Goal: Check status: Check status

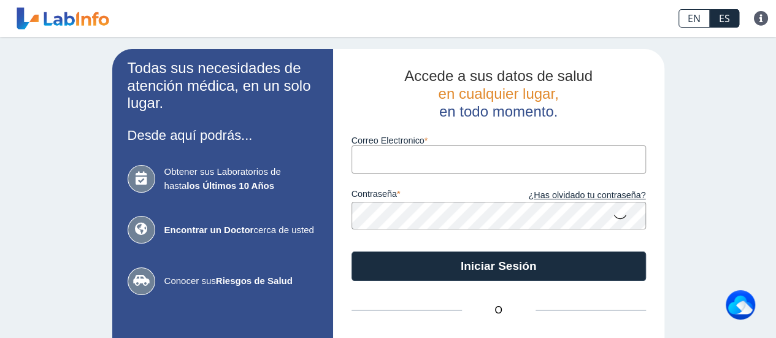
click at [440, 166] on input "Correo Electronico" at bounding box center [498, 159] width 294 height 28
click at [383, 166] on input "Correo Electronico" at bounding box center [498, 159] width 294 height 28
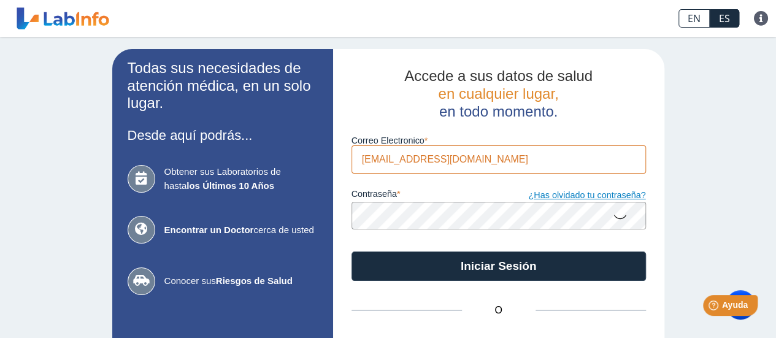
type input "[EMAIL_ADDRESS][DOMAIN_NAME]"
click at [613, 216] on icon at bounding box center [620, 216] width 15 height 24
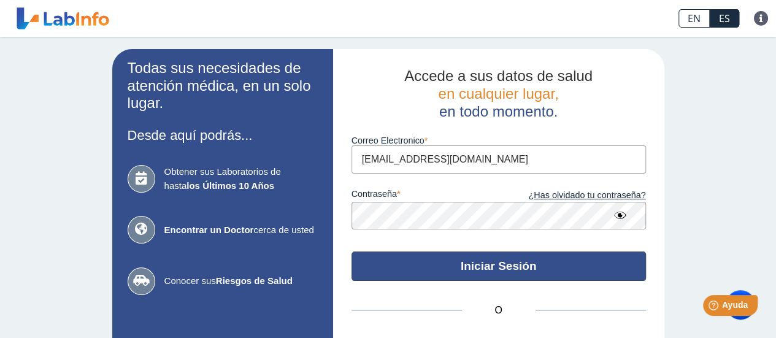
click at [514, 267] on button "Iniciar Sesión" at bounding box center [498, 265] width 294 height 29
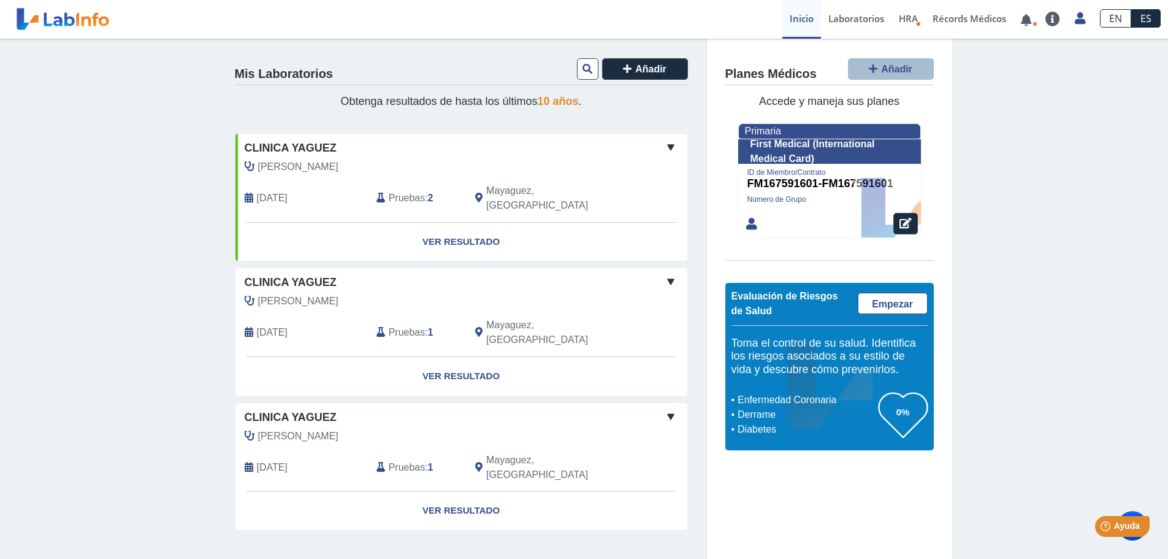
click at [326, 156] on span "Clinica Yaguez" at bounding box center [291, 148] width 92 height 17
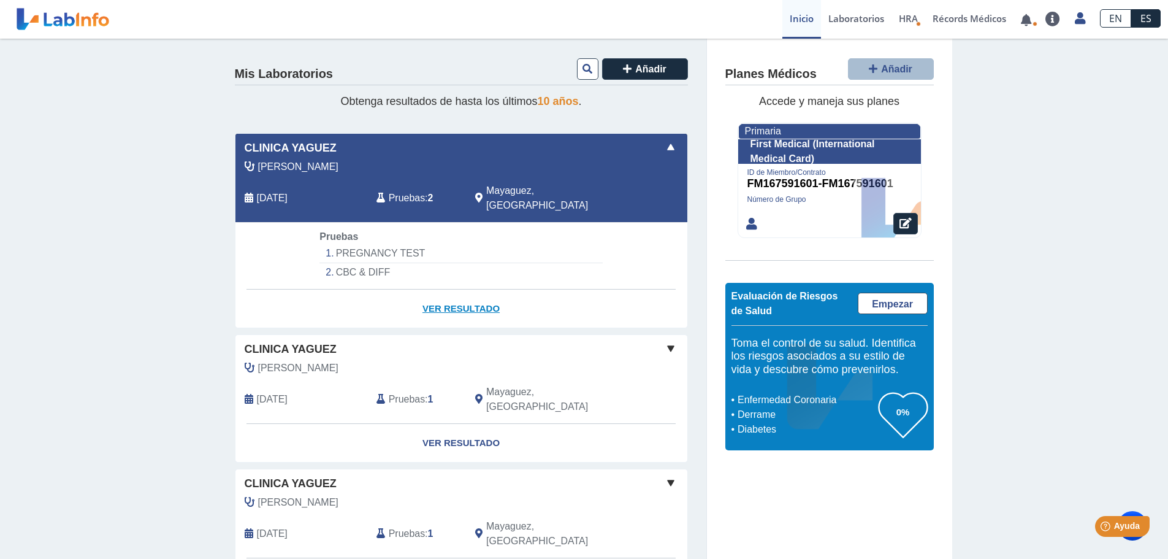
click at [453, 300] on link "Ver Resultado" at bounding box center [461, 308] width 452 height 39
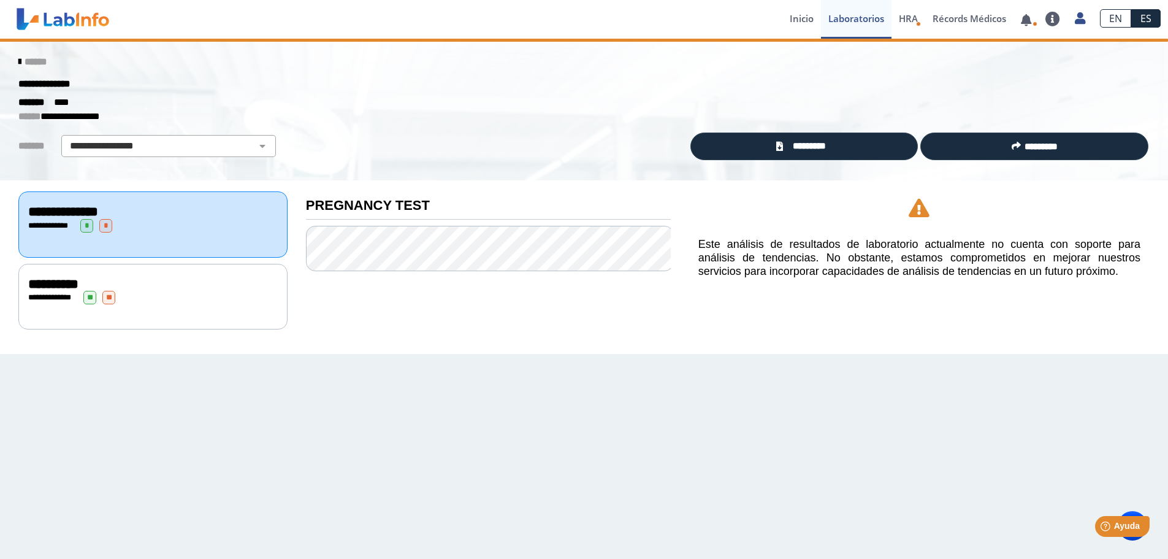
click at [471, 292] on div "**********" at bounding box center [488, 257] width 383 height 155
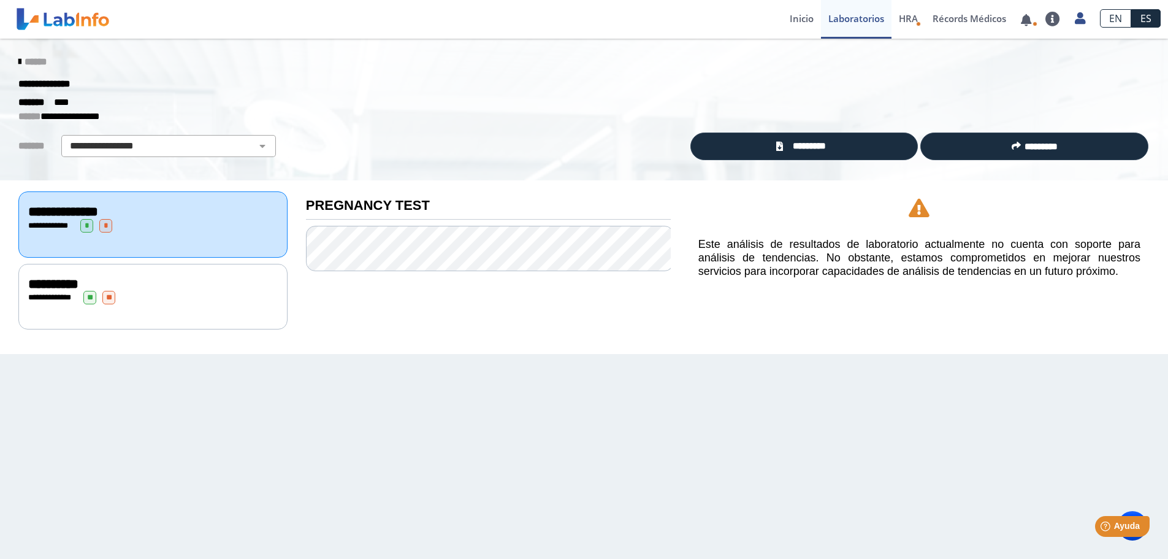
click at [61, 293] on span "**********" at bounding box center [54, 297] width 34 height 8
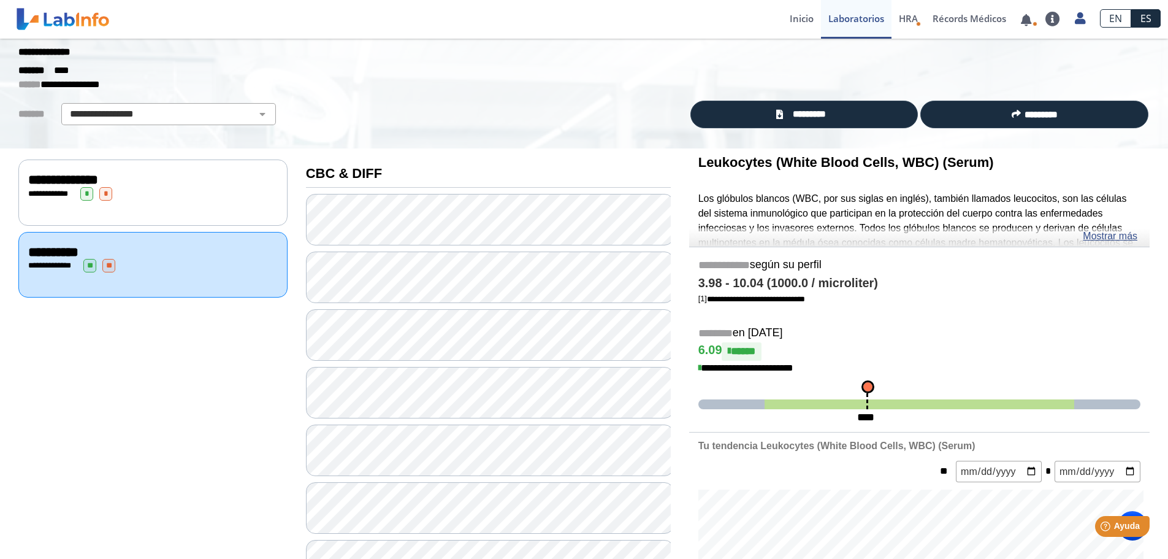
scroll to position [61, 0]
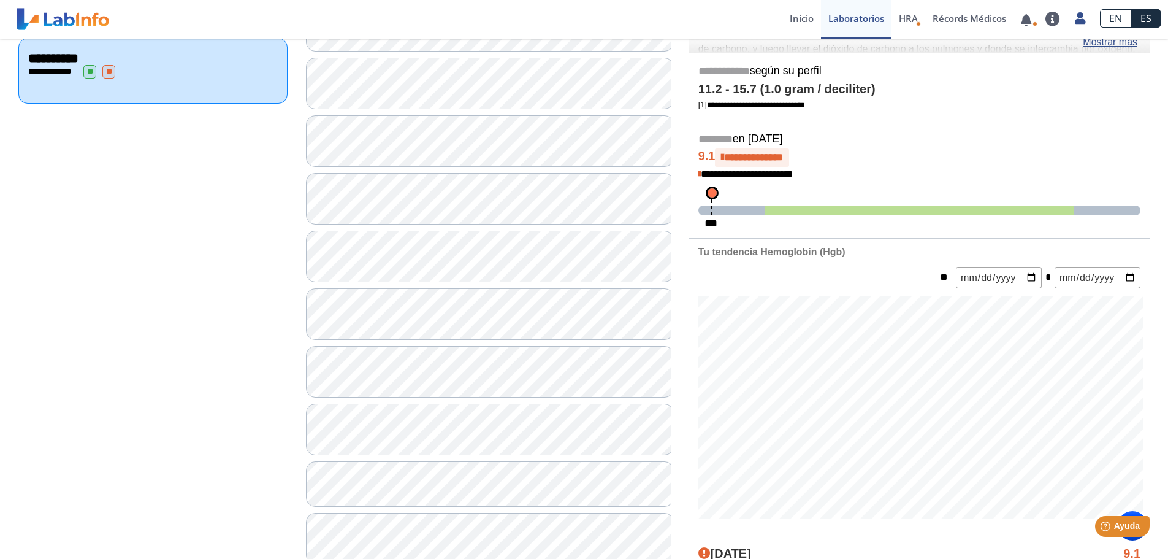
scroll to position [245, 0]
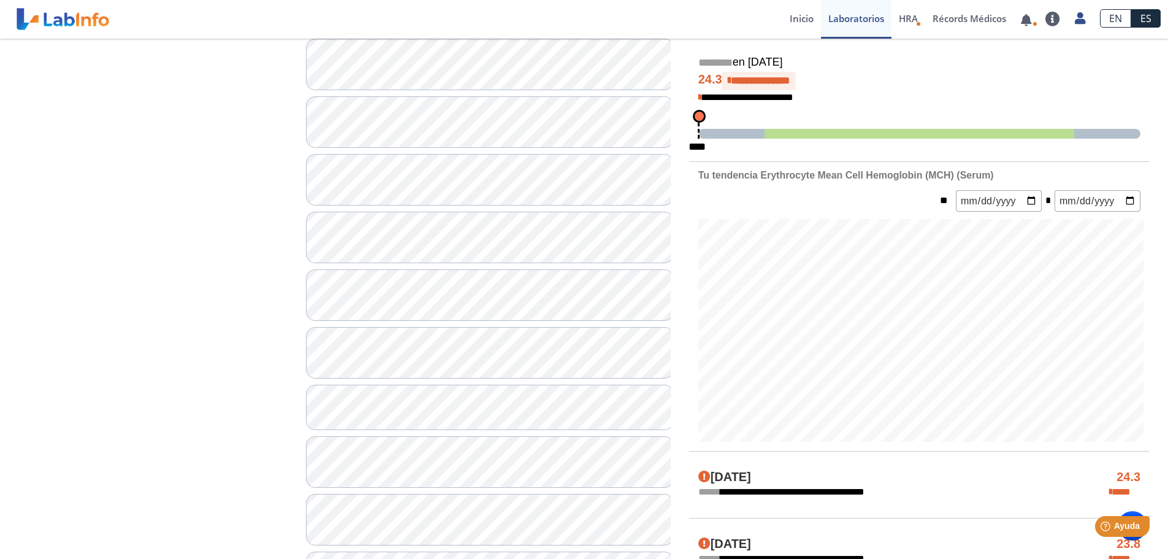
scroll to position [307, 0]
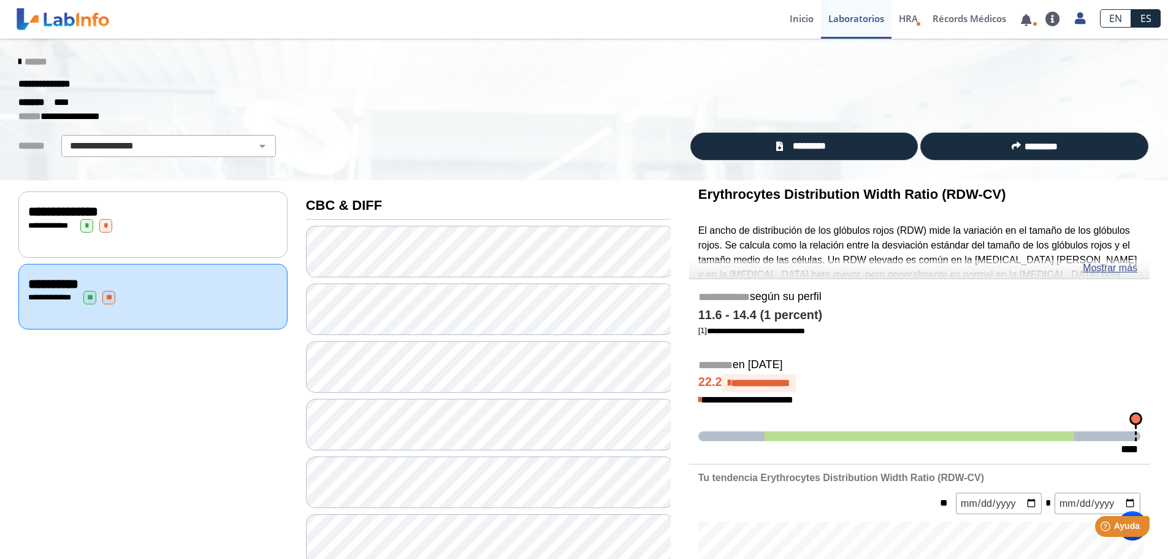
click at [775, 265] on link "Mostrar más" at bounding box center [1110, 268] width 55 height 15
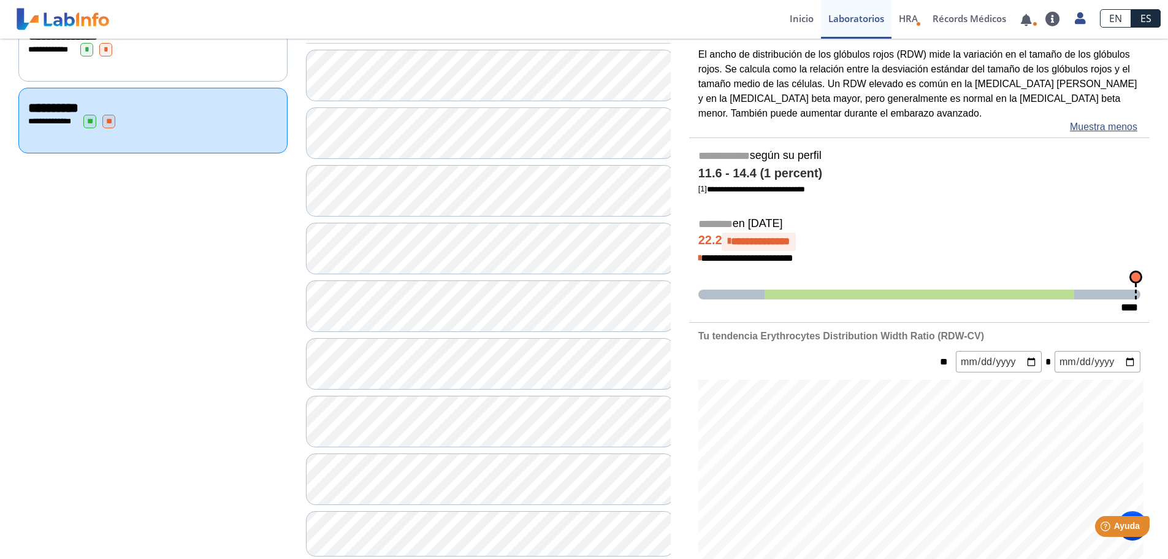
scroll to position [307, 0]
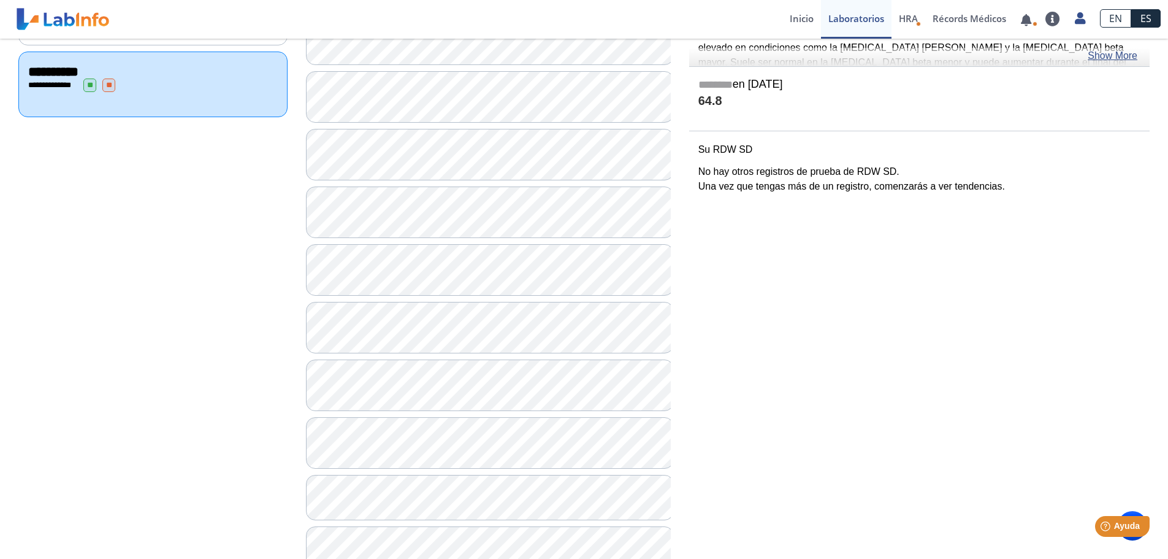
scroll to position [368, 0]
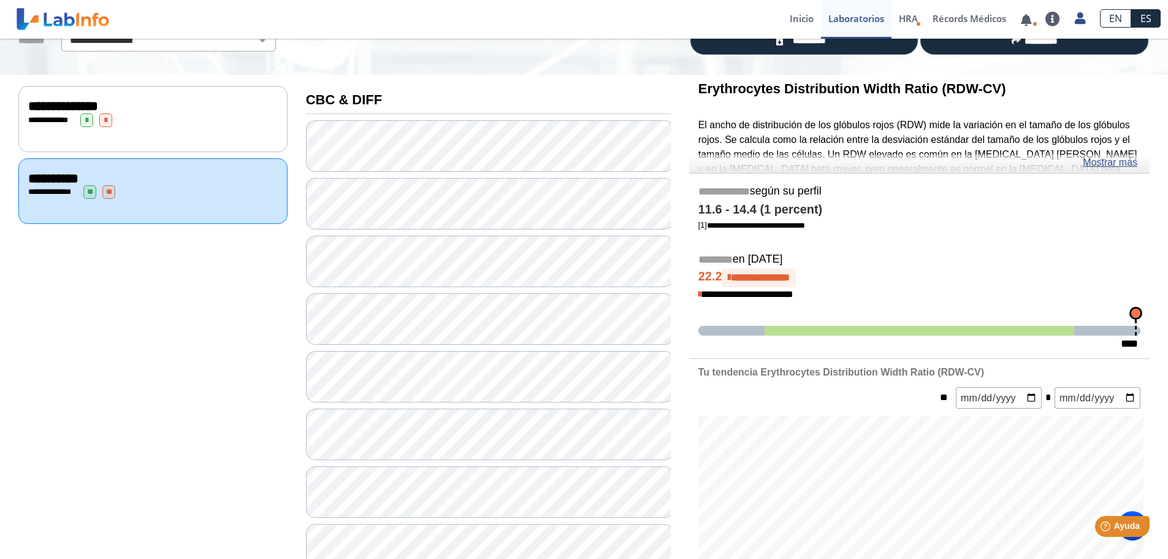
scroll to position [61, 0]
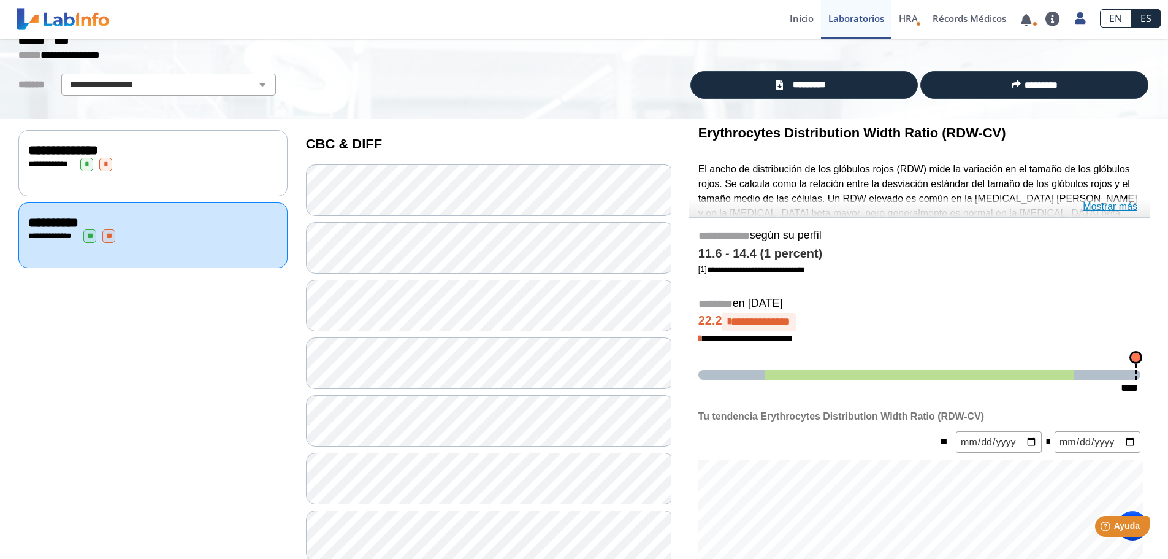
click at [775, 199] on link "Mostrar más" at bounding box center [1110, 206] width 55 height 15
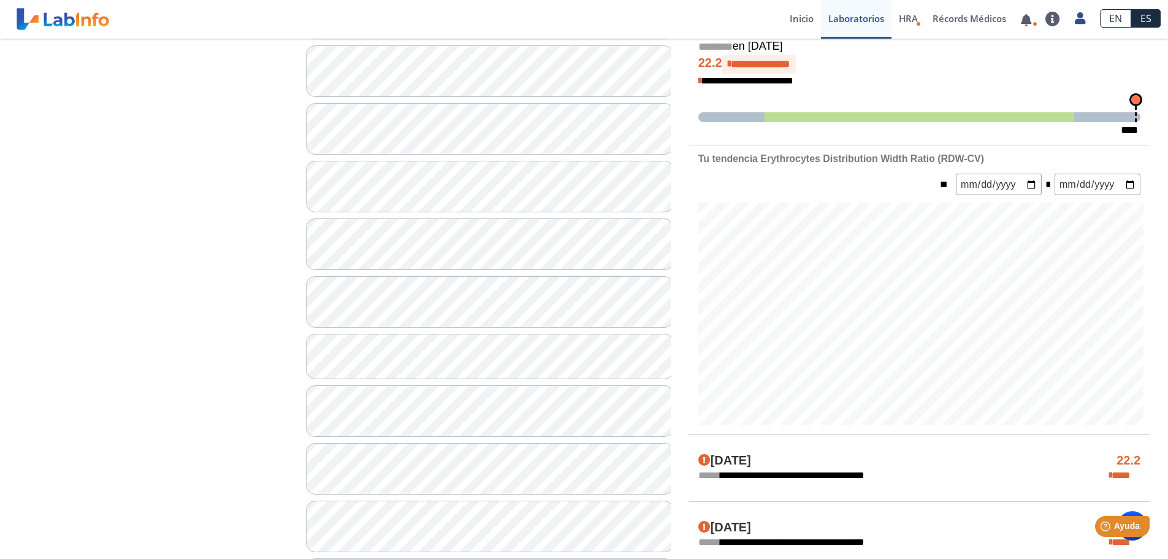
scroll to position [368, 0]
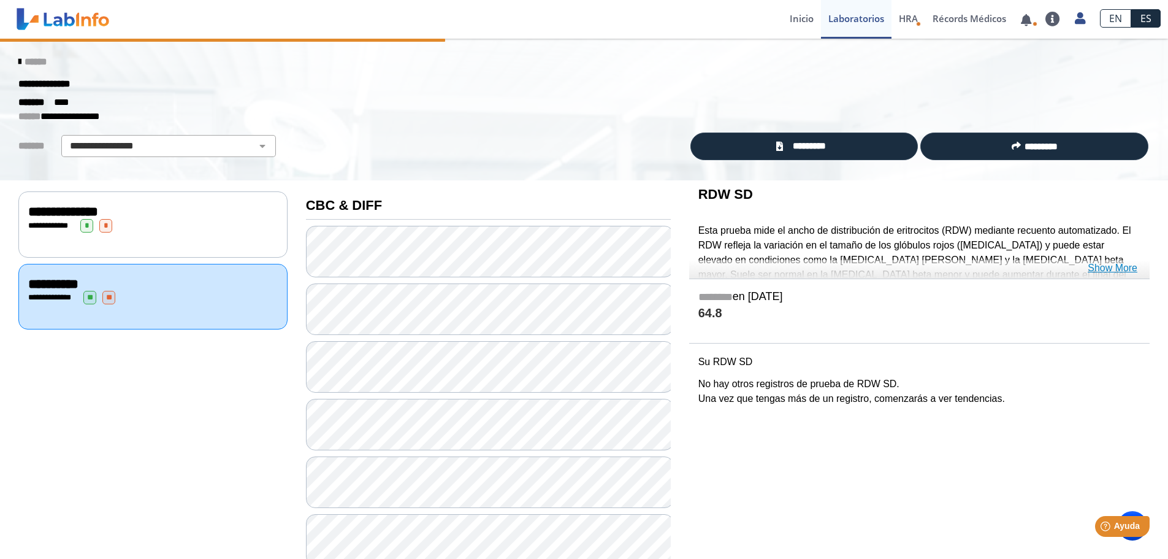
click at [775, 269] on link "Show More" at bounding box center [1113, 268] width 50 height 15
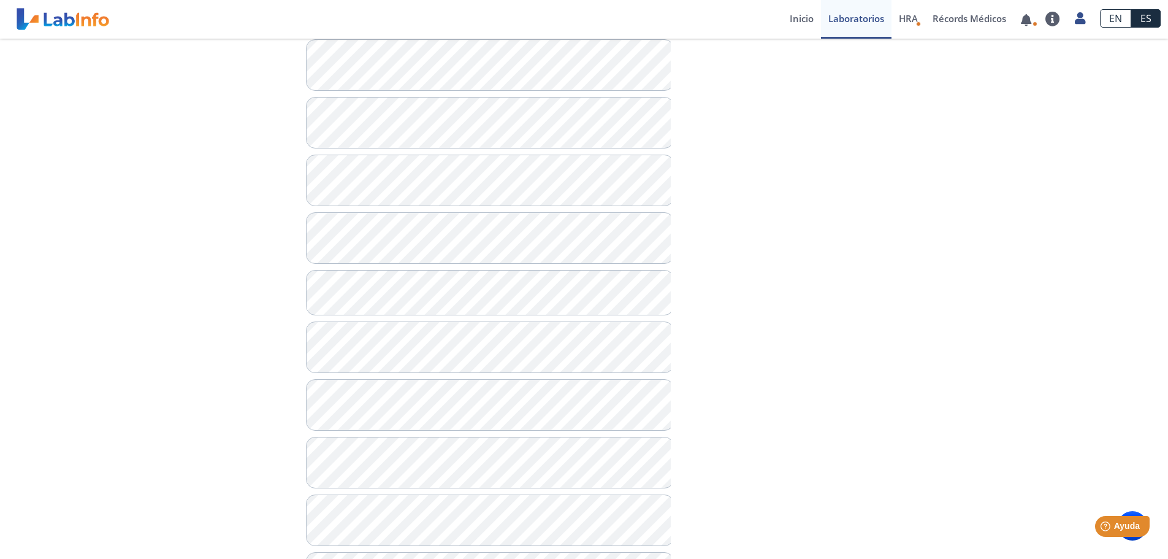
scroll to position [490, 0]
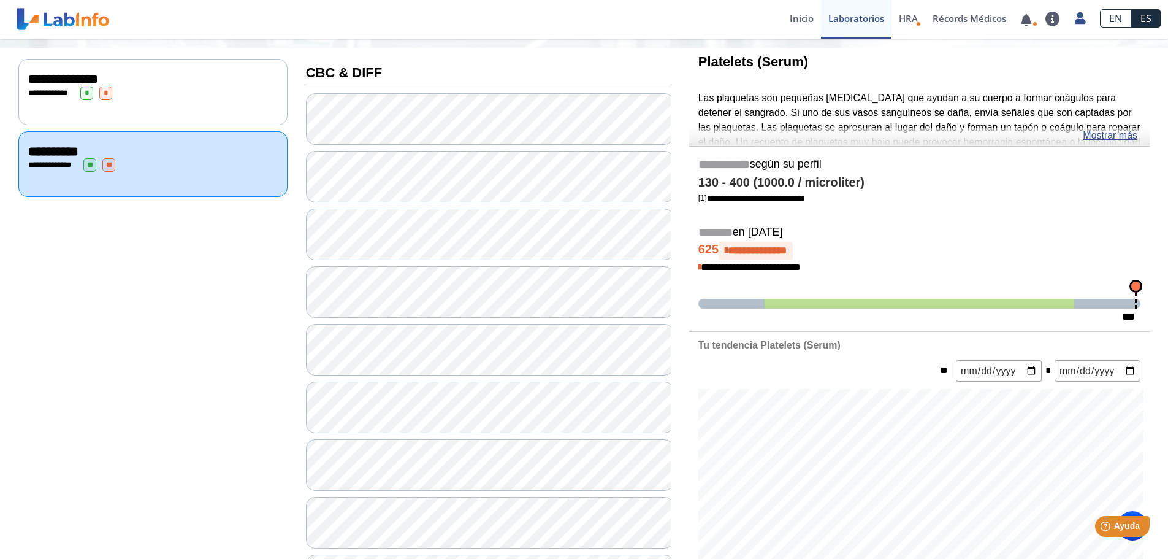
scroll to position [61, 0]
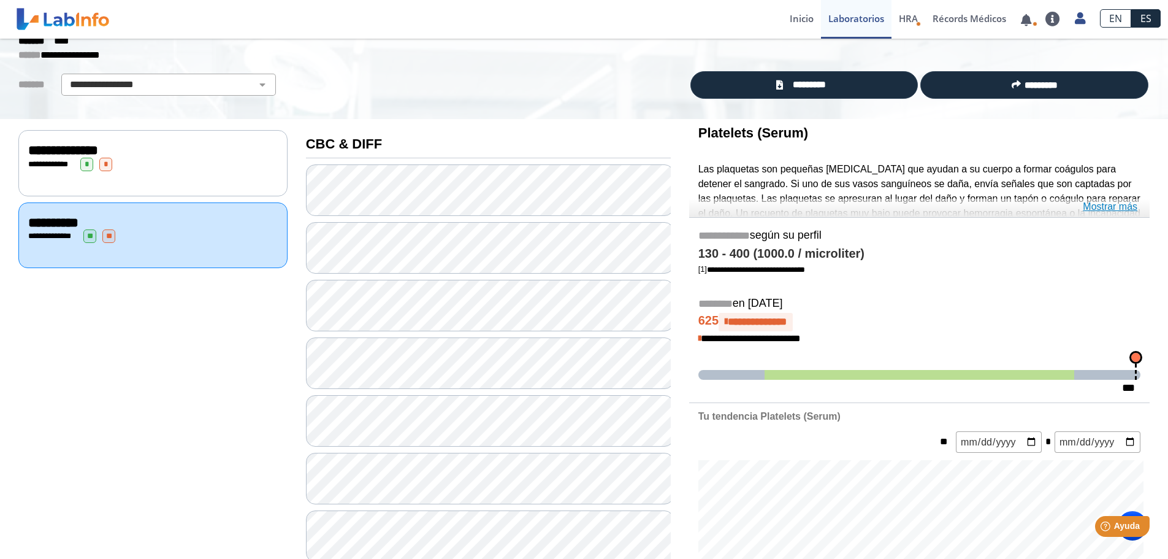
click at [775, 208] on link "Mostrar más" at bounding box center [1110, 206] width 55 height 15
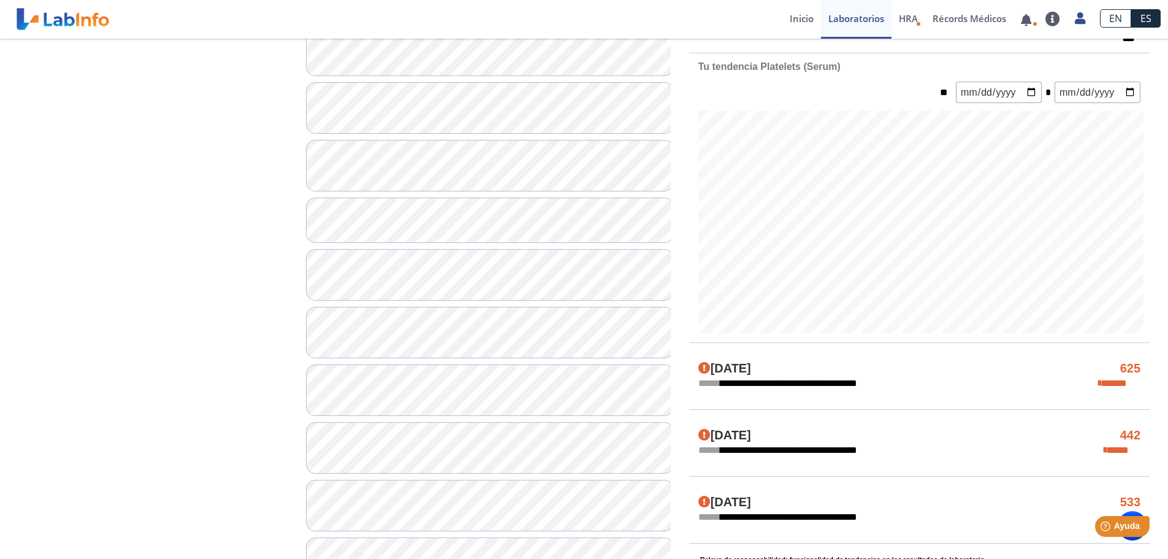
scroll to position [490, 0]
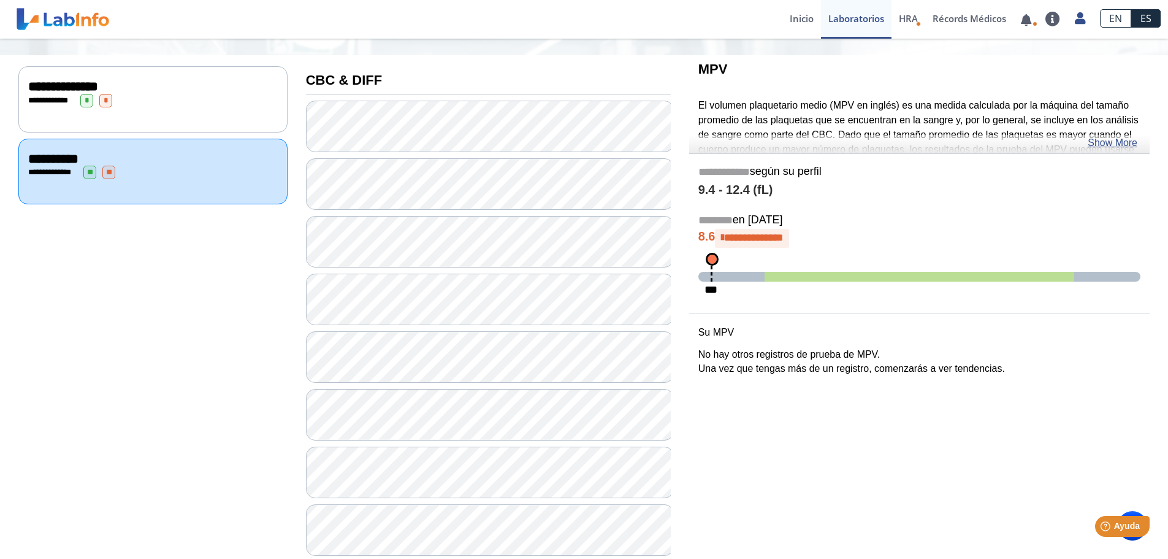
scroll to position [123, 0]
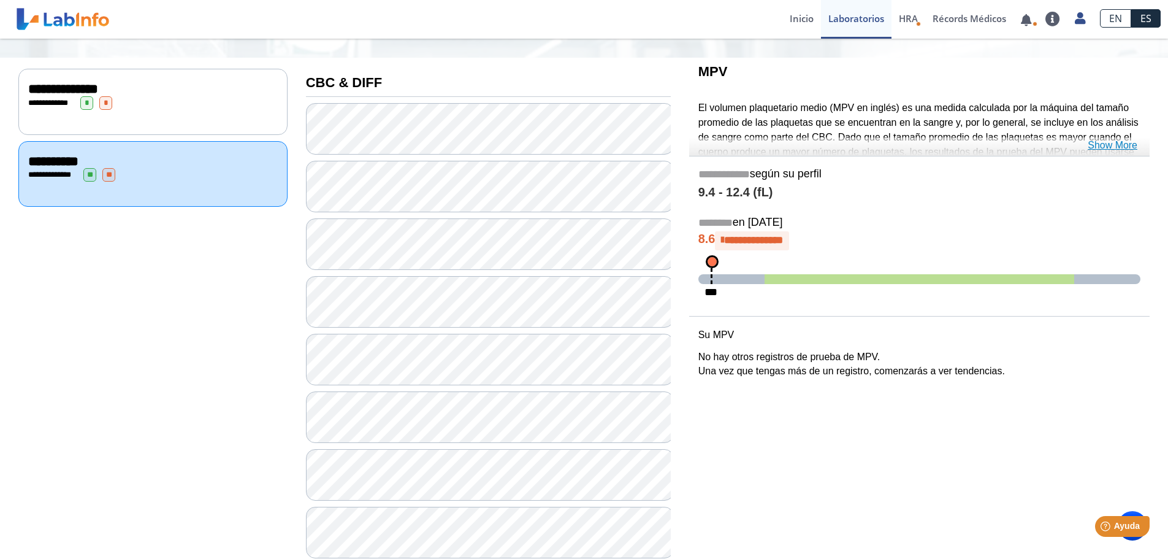
click at [775, 148] on link "Show More" at bounding box center [1113, 145] width 50 height 15
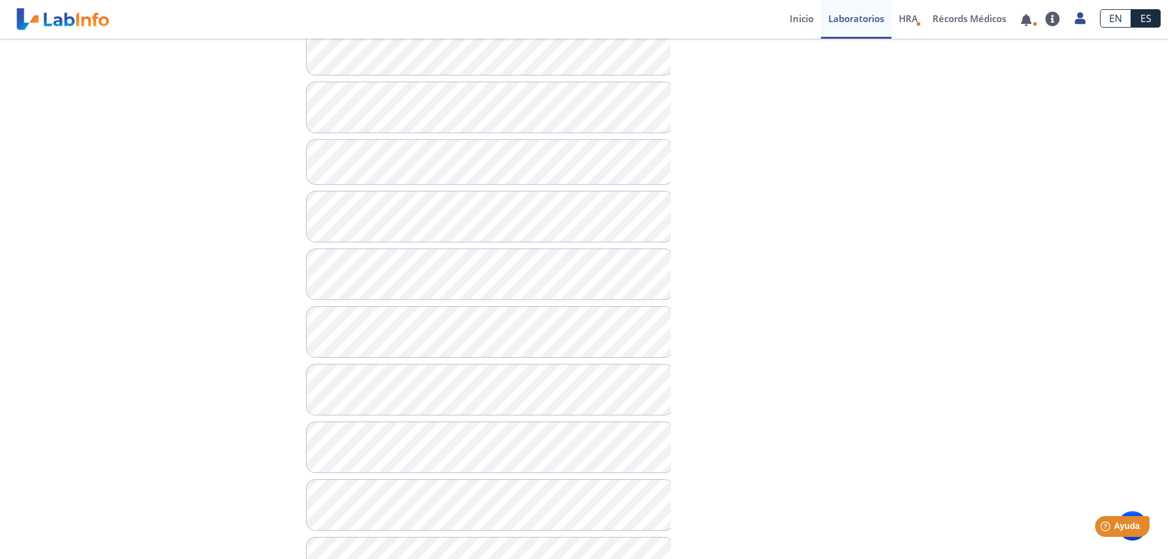
scroll to position [552, 0]
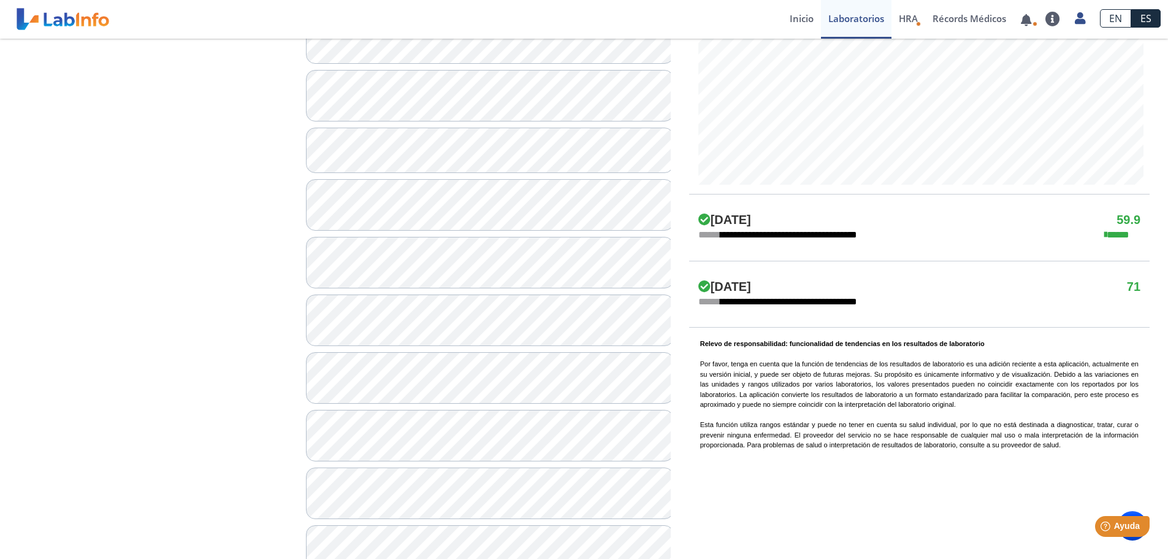
scroll to position [613, 0]
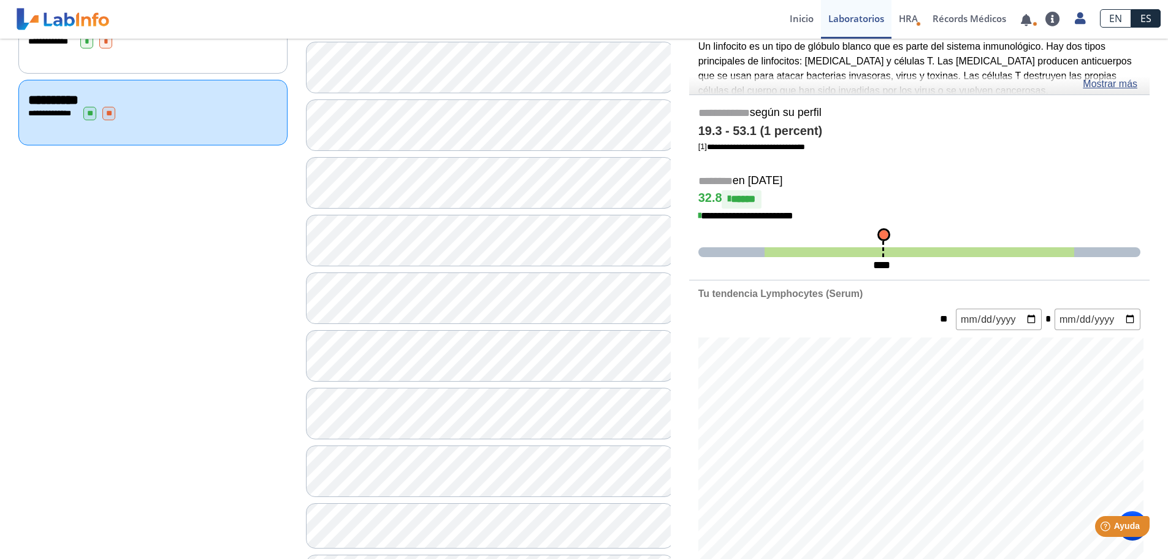
scroll to position [123, 0]
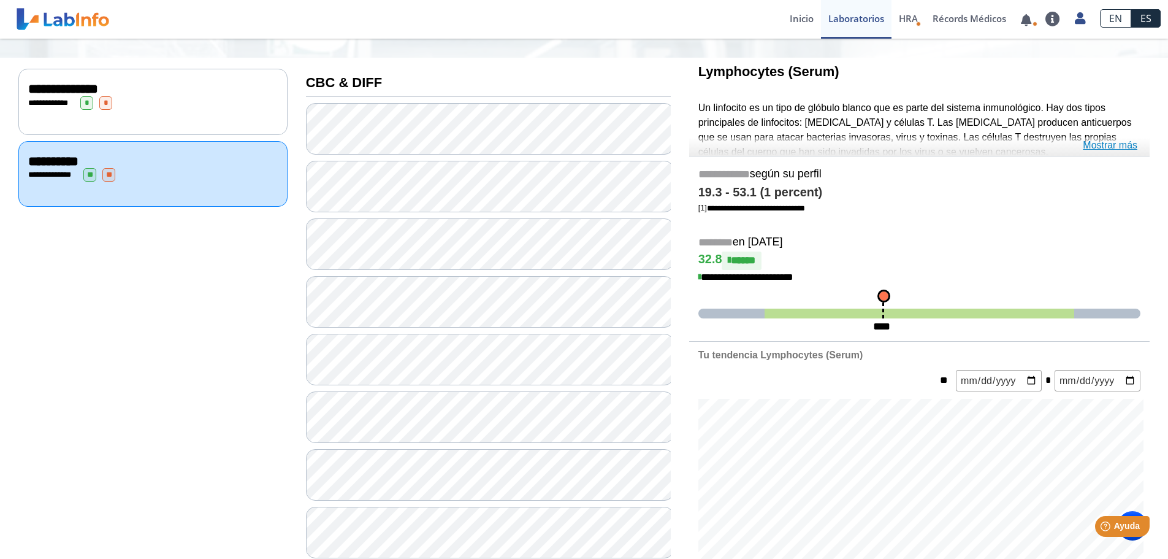
click at [775, 139] on link "Mostrar más" at bounding box center [1110, 145] width 55 height 15
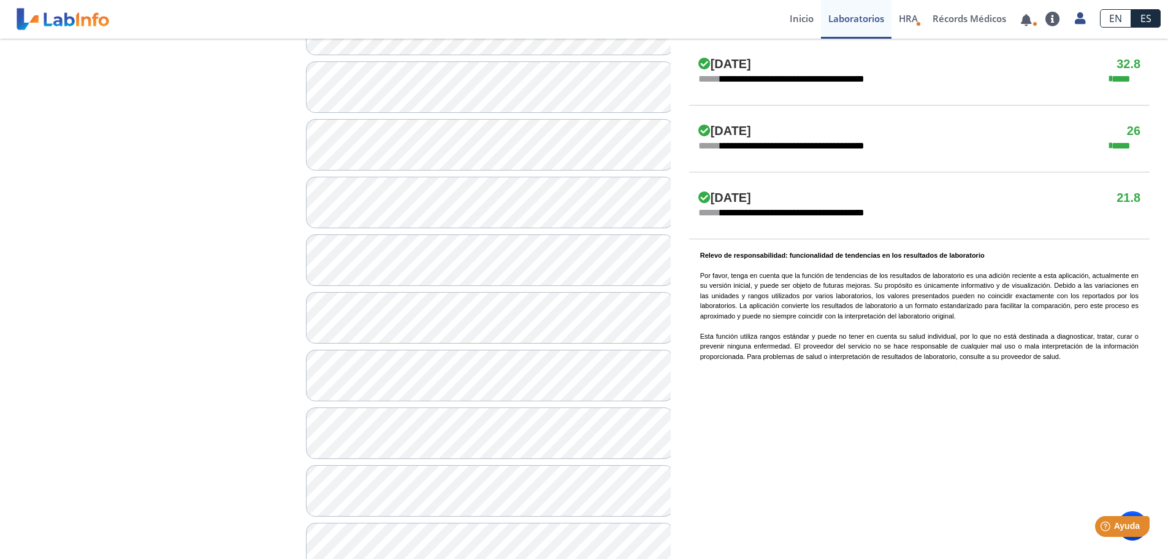
scroll to position [736, 0]
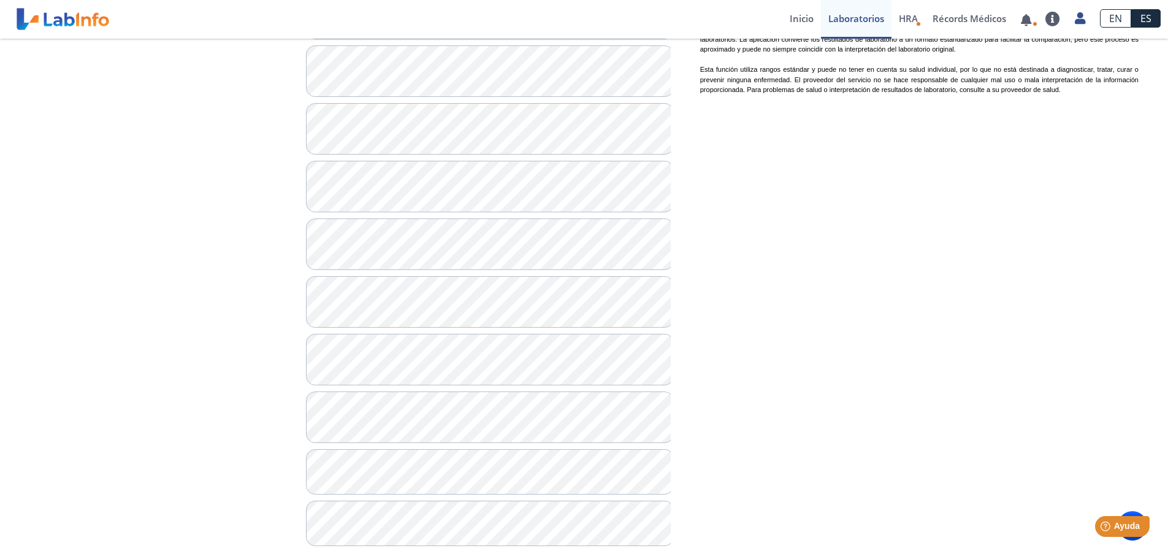
scroll to position [999, 0]
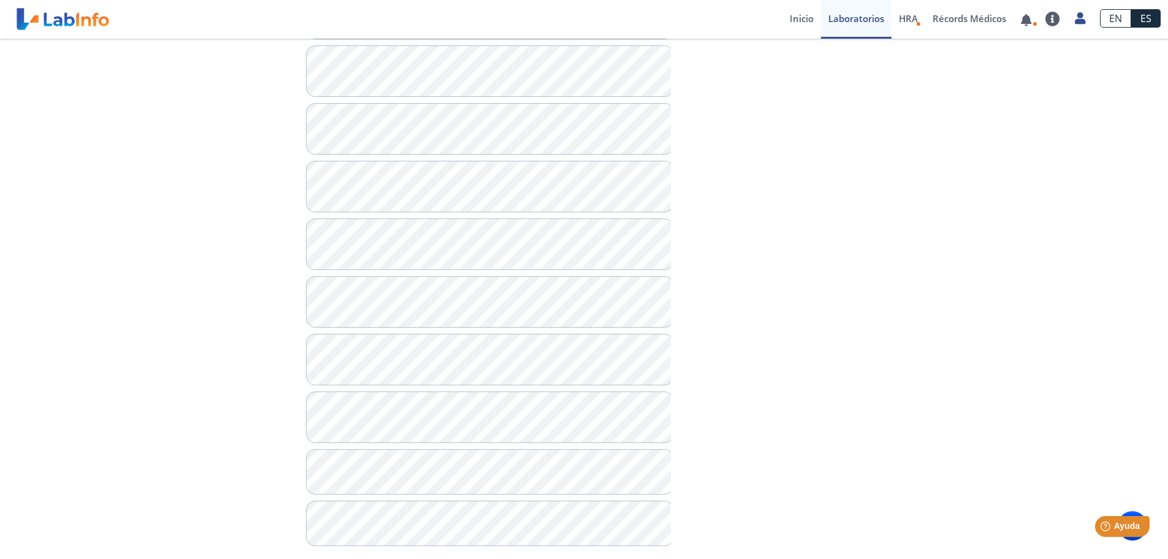
scroll to position [999, 0]
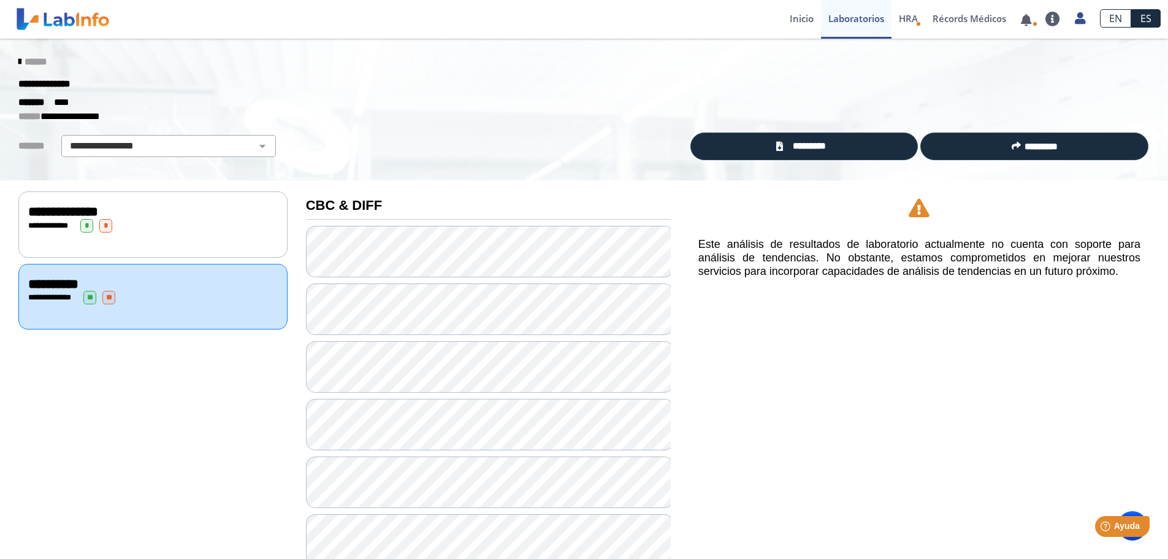
drag, startPoint x: 15, startPoint y: 63, endPoint x: 21, endPoint y: 67, distance: 7.5
click at [18, 63] on icon at bounding box center [19, 62] width 2 height 10
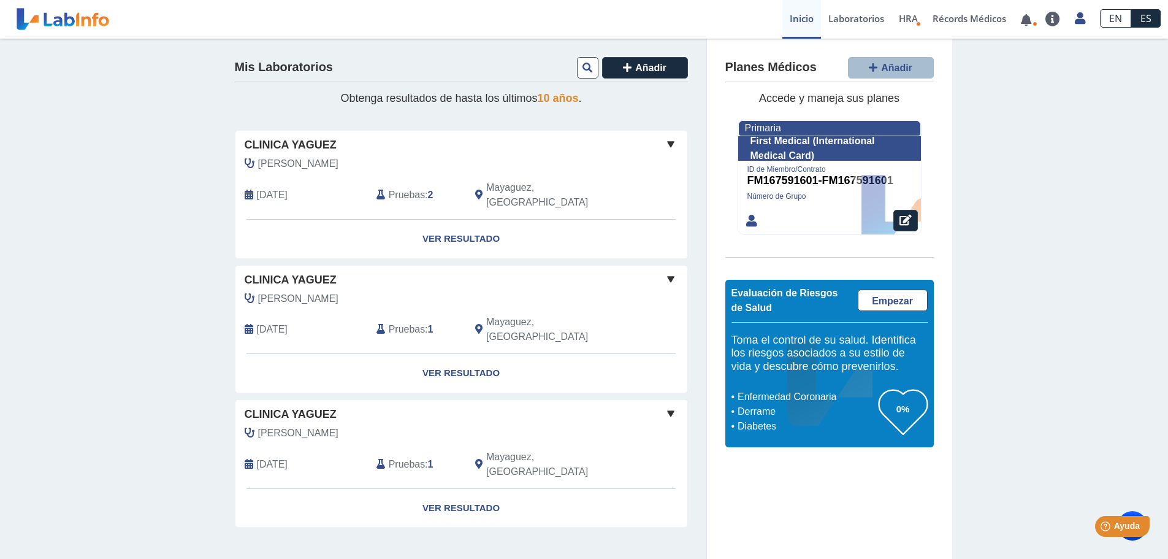
click at [670, 145] on span at bounding box center [670, 144] width 15 height 15
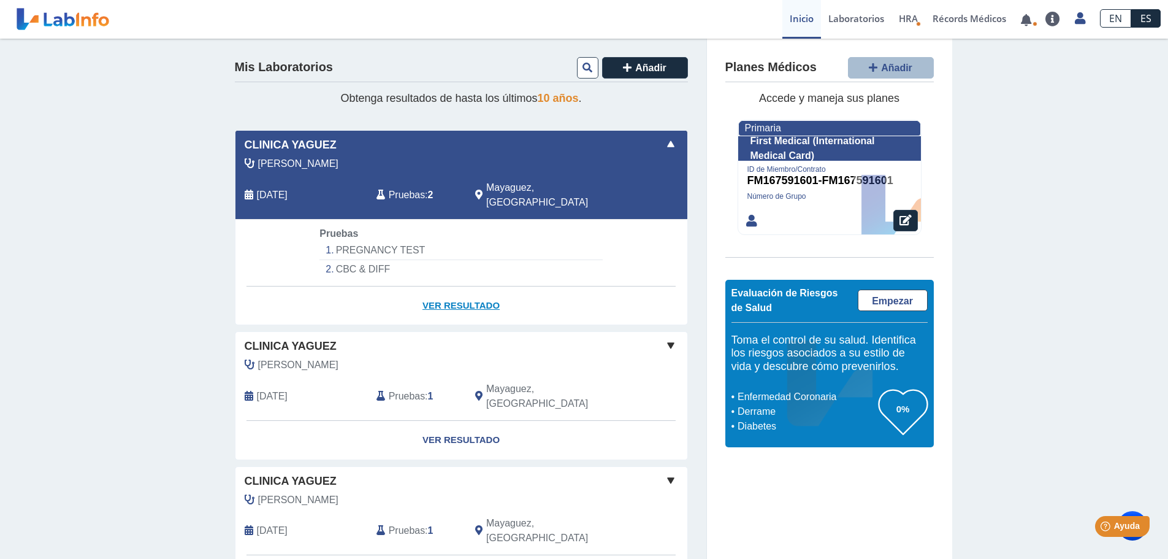
click at [448, 292] on link "Ver Resultado" at bounding box center [461, 305] width 452 height 39
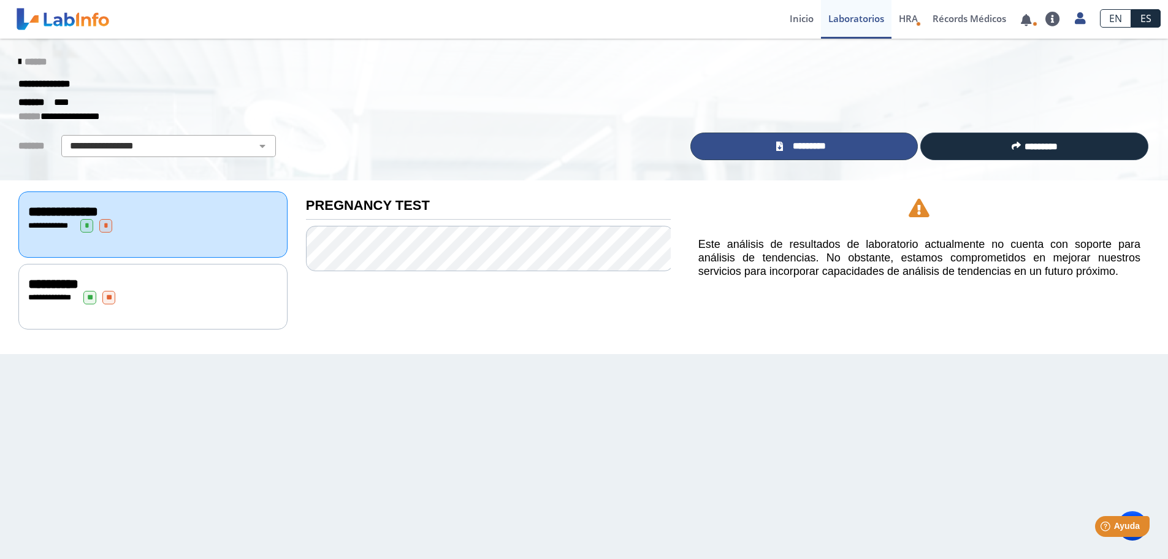
click at [775, 148] on link "*********" at bounding box center [804, 146] width 228 height 28
